Goal: Check status

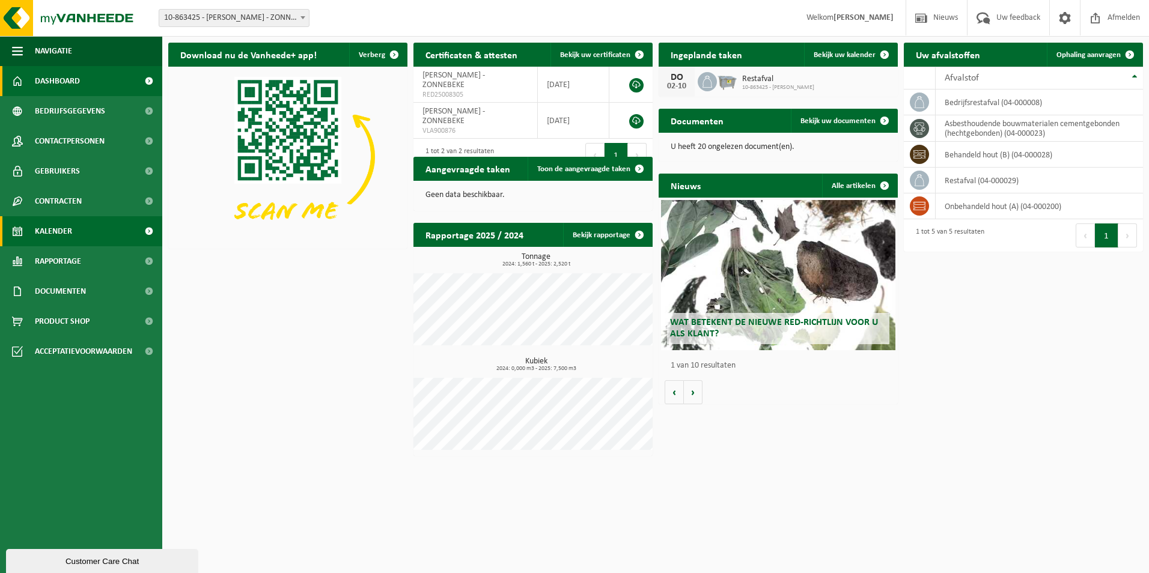
click at [95, 236] on link "Kalender" at bounding box center [81, 231] width 162 height 30
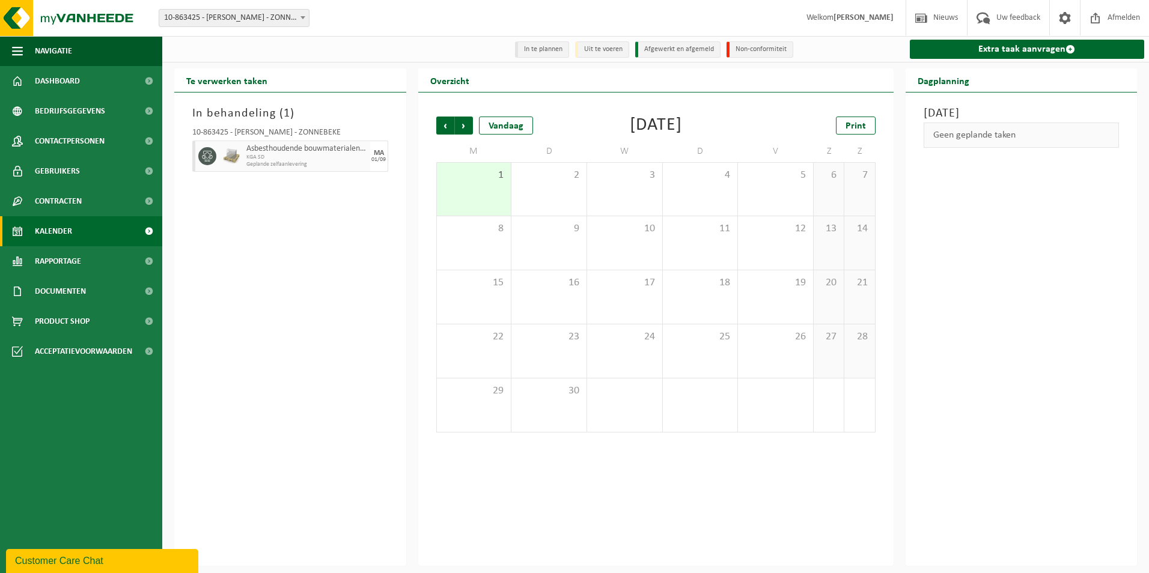
click at [459, 191] on div "1" at bounding box center [474, 189] width 75 height 53
click at [449, 207] on div "1" at bounding box center [474, 189] width 75 height 53
click at [473, 197] on div "1" at bounding box center [474, 189] width 75 height 53
click at [480, 190] on div "1" at bounding box center [474, 189] width 75 height 53
click at [480, 187] on div "1" at bounding box center [474, 189] width 75 height 53
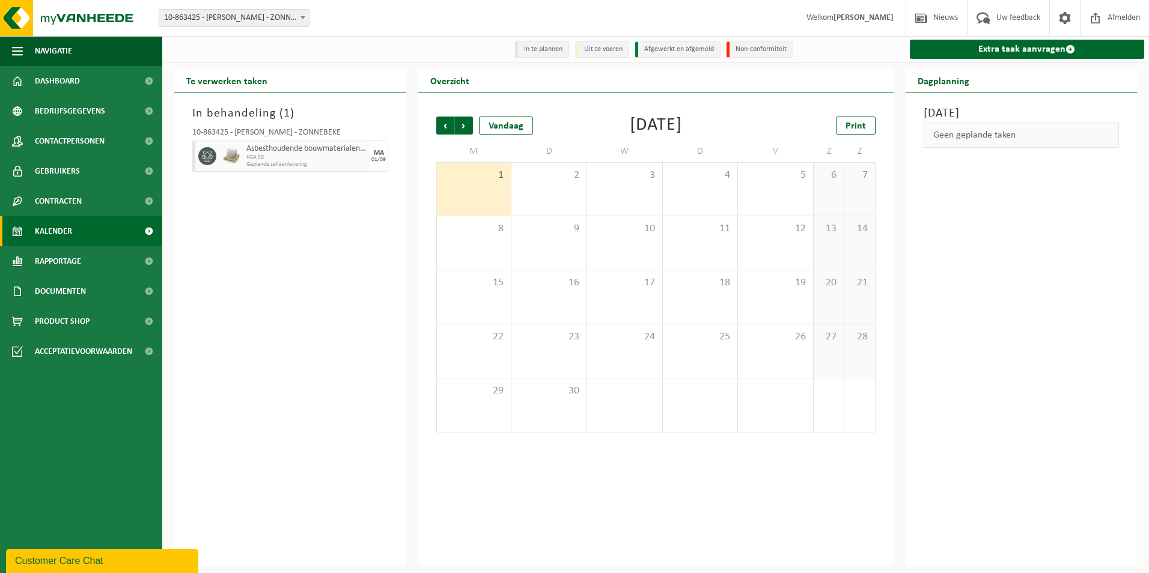
click at [483, 185] on div "1" at bounding box center [474, 189] width 75 height 53
click at [265, 153] on span "Asbesthoudende bouwmaterialen cementgebonden (hechtgebonden)" at bounding box center [306, 149] width 121 height 10
click at [209, 157] on icon at bounding box center [207, 156] width 10 height 11
drag, startPoint x: 231, startPoint y: 154, endPoint x: 237, endPoint y: 151, distance: 6.7
click at [232, 154] on img at bounding box center [231, 156] width 18 height 18
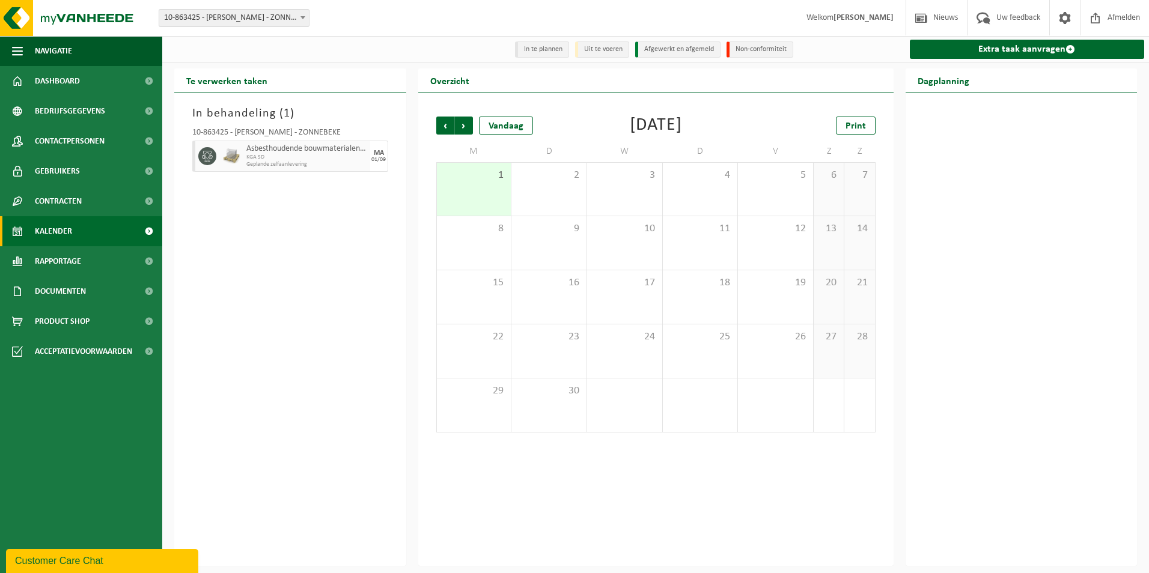
click at [257, 142] on div "Asbesthoudende bouwmaterialen cementgebonden (hechtgebonden) KGA SD Geplande ze…" at bounding box center [306, 156] width 127 height 31
click at [298, 224] on div "In behandeling ( 1 ) 10-863425 - CLAEYS JO - ZONNEBEKE Asbesthoudende bouwmater…" at bounding box center [290, 330] width 232 height 474
click at [484, 188] on div "1" at bounding box center [474, 189] width 75 height 53
click at [381, 254] on div "In behandeling ( 1 ) 10-863425 - CLAEYS JO - ZONNEBEKE Asbesthoudende bouwmater…" at bounding box center [290, 330] width 232 height 474
